Goal: Navigation & Orientation: Find specific page/section

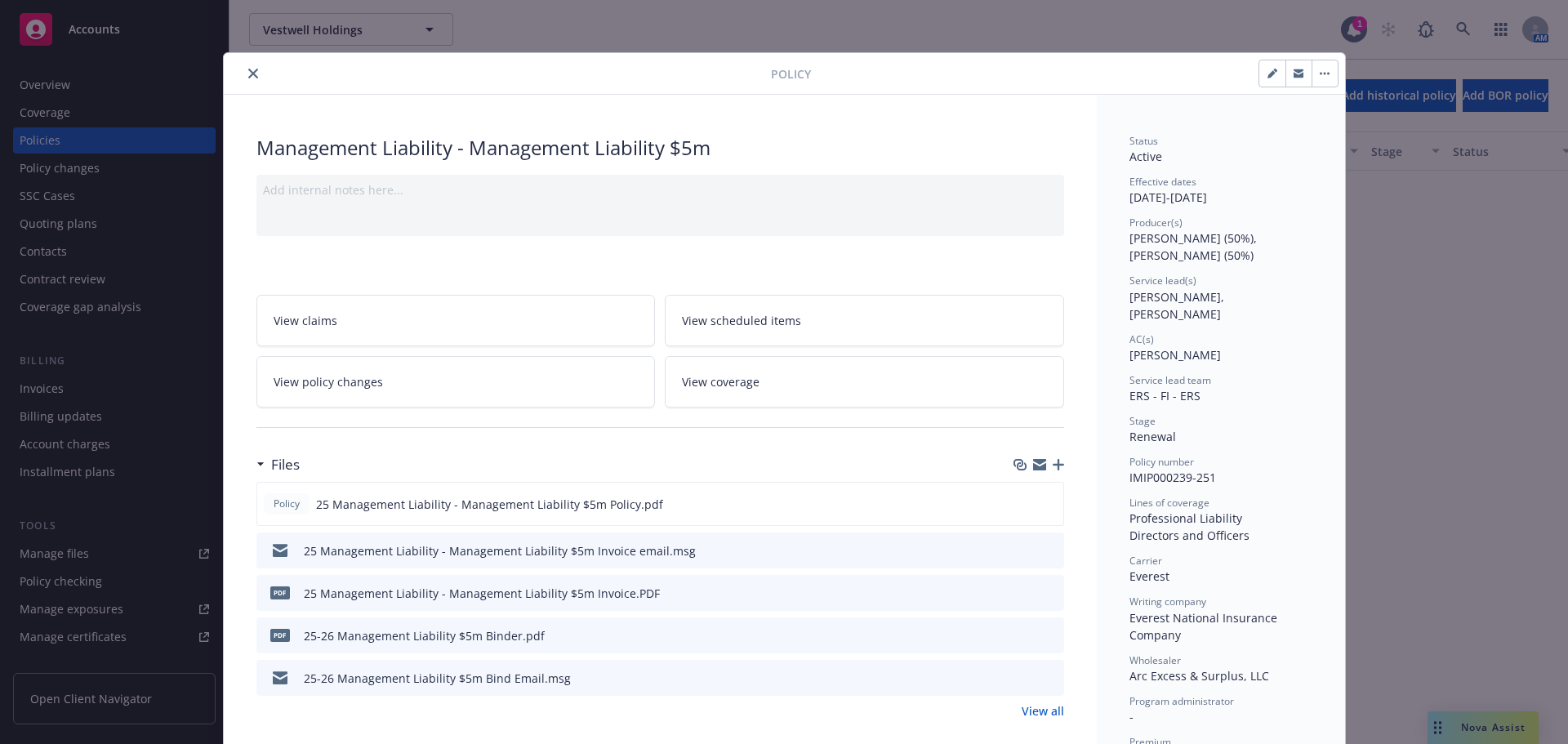
scroll to position [653, 0]
click at [249, 72] on icon "close" at bounding box center [253, 73] width 10 height 10
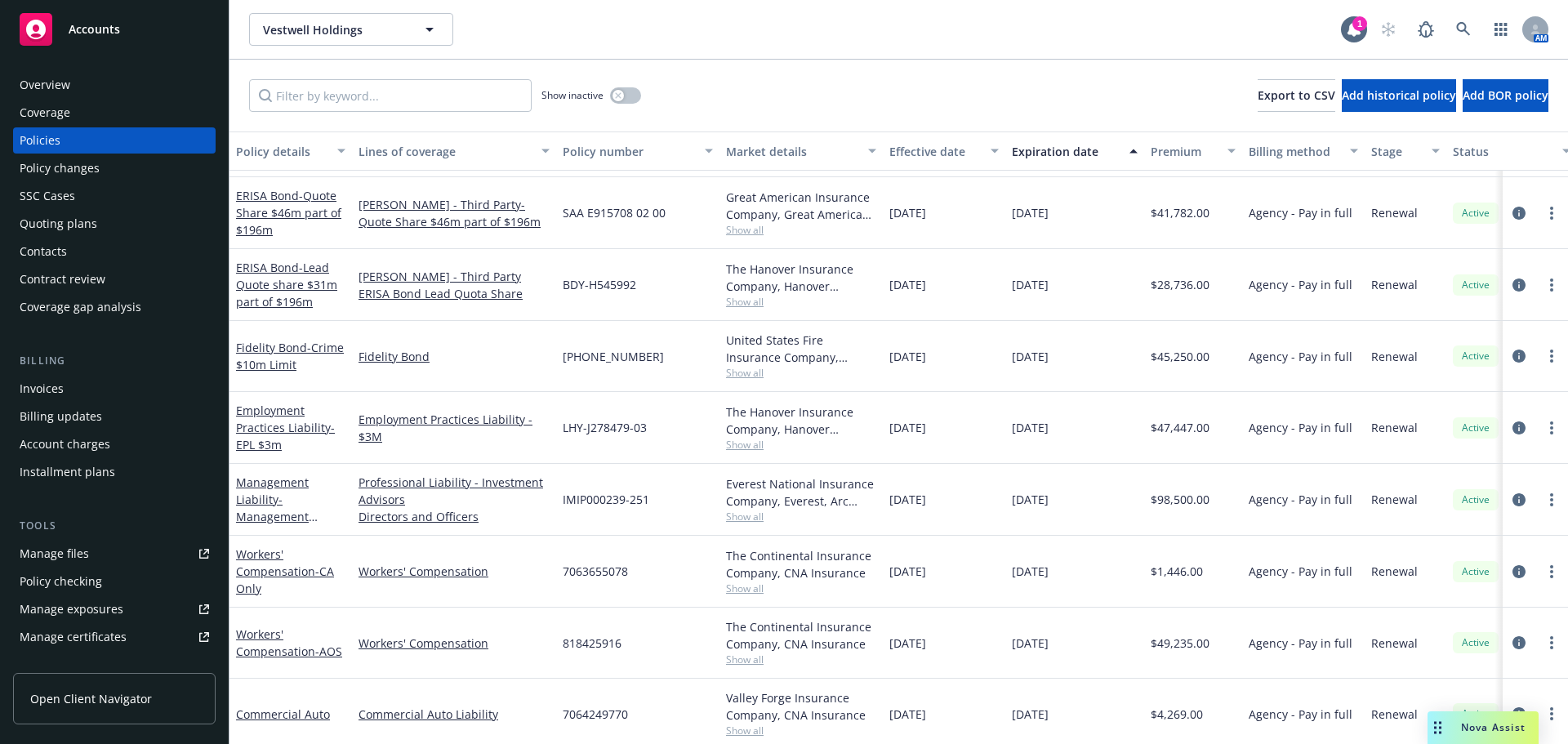
click at [54, 86] on div "Overview" at bounding box center [44, 85] width 51 height 26
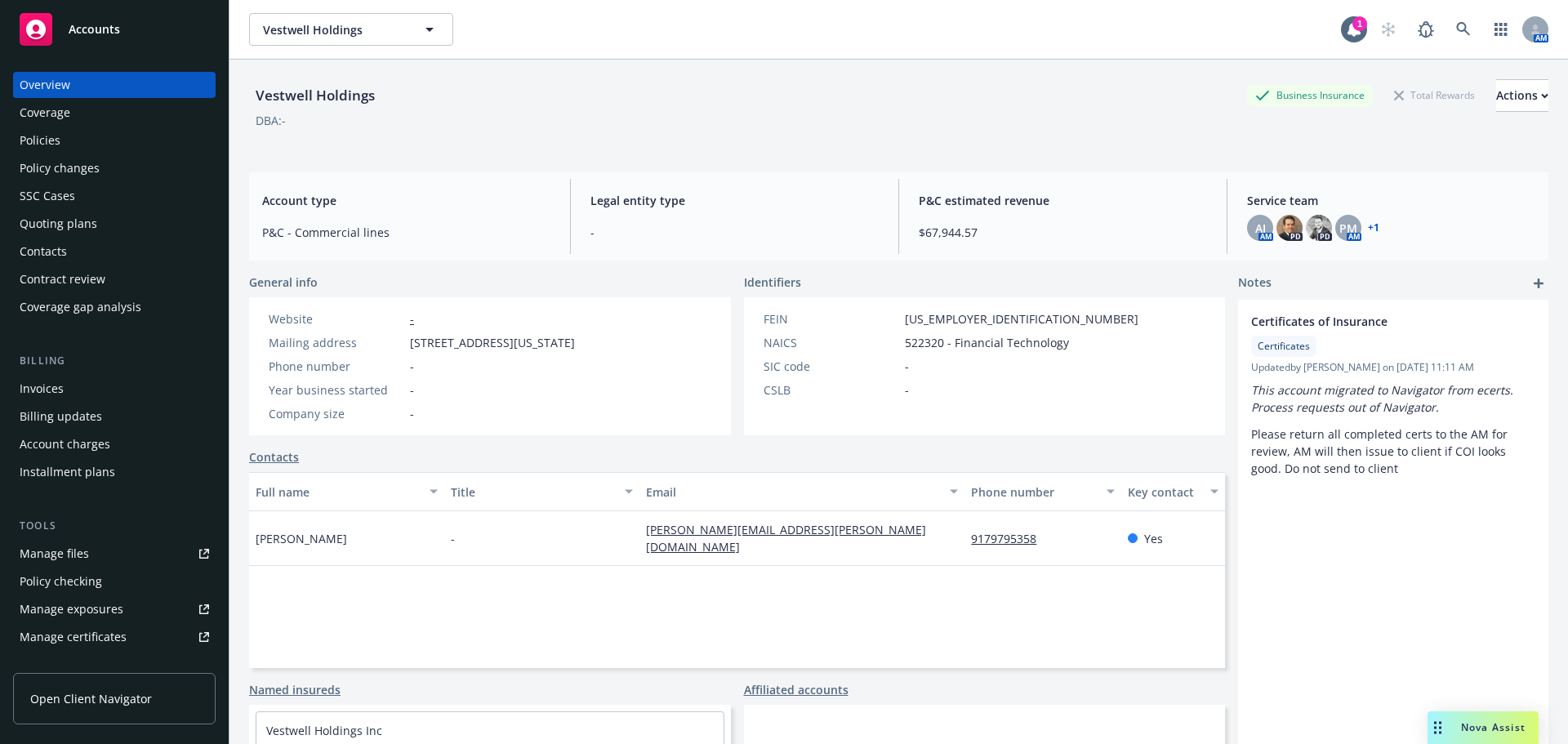
click at [98, 32] on span "Accounts" at bounding box center [94, 29] width 52 height 13
